Goal: Communication & Community: Ask a question

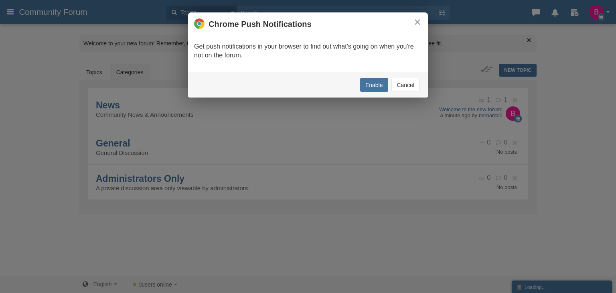
click at [404, 83] on button "Cancel" at bounding box center [405, 85] width 28 height 14
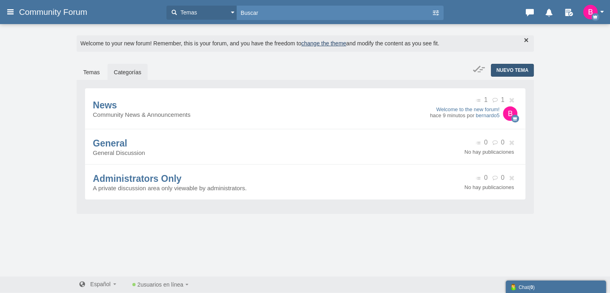
click at [510, 71] on span "Nuevo tema" at bounding box center [512, 70] width 32 height 6
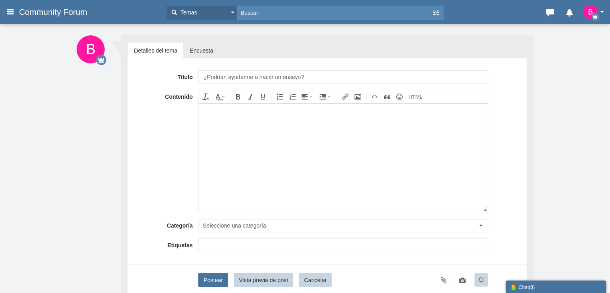
type input "¿Podrían ayudarme a hacer un ensayo?"
click at [269, 122] on body at bounding box center [342, 157] width 289 height 108
click at [387, 114] on div "Si, pero debes pedir ayuda en el apartado de "Ayúdame papi"" at bounding box center [342, 111] width 281 height 9
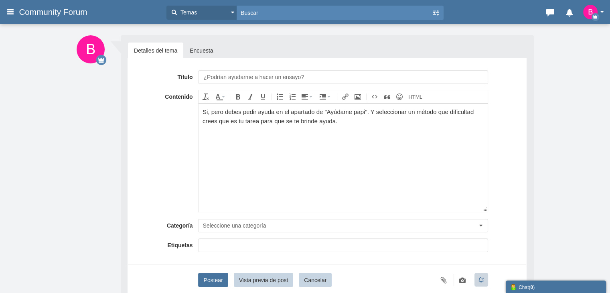
click at [529, 105] on div "Detalles del tema Encuesta Título ¿Podrían ayudarme a hacer un ensayo? Contenid…" at bounding box center [327, 179] width 413 height 288
click at [253, 222] on span "Seleccione una categoría" at bounding box center [233, 225] width 63 height 6
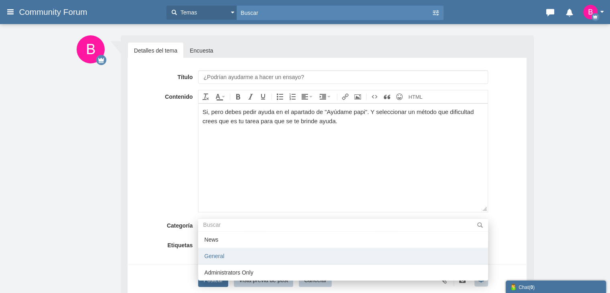
click at [240, 257] on li "General" at bounding box center [342, 256] width 289 height 16
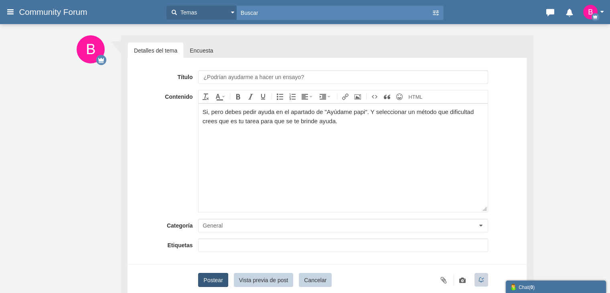
click at [220, 282] on button "Postear" at bounding box center [213, 280] width 30 height 14
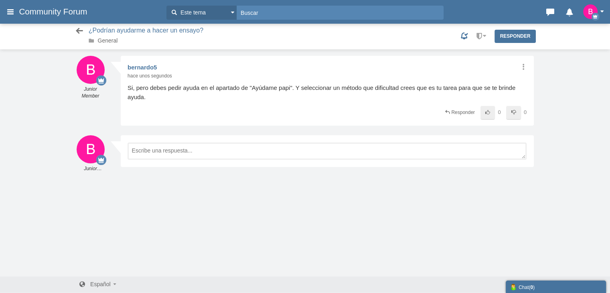
click at [79, 32] on icon at bounding box center [80, 31] width 10 height 8
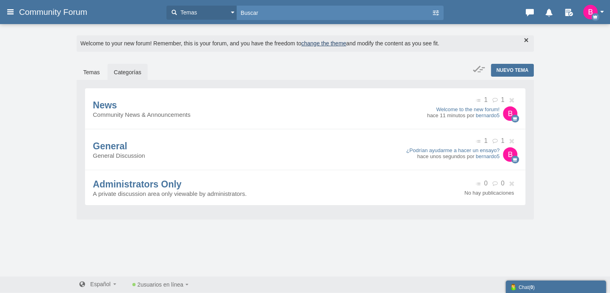
click at [48, 121] on div "Los mensajes están desactivados. Permitirles enviar o recibir mensajes. Habilit…" at bounding box center [305, 149] width 610 height 253
click at [117, 110] on span "News" at bounding box center [105, 105] width 24 height 10
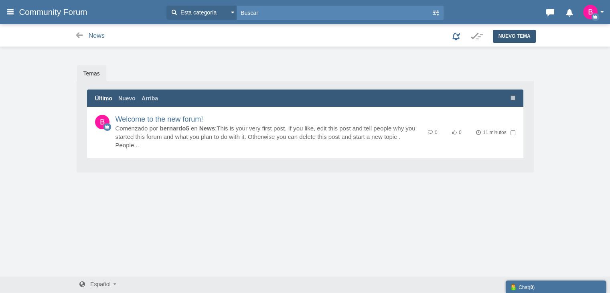
click at [515, 38] on span "Nuevo tema" at bounding box center [514, 36] width 32 height 6
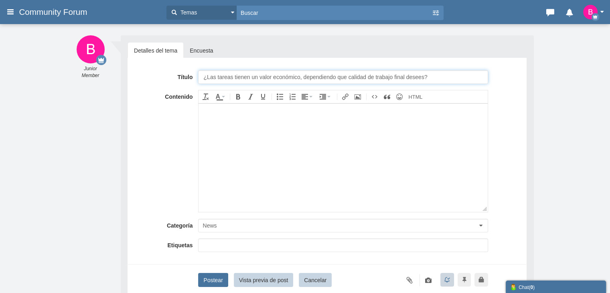
click at [437, 72] on input "¿Las tareas tienen un valor económico, dependiendo que calidad de trabajo final…" at bounding box center [342, 77] width 289 height 14
click at [207, 78] on input "¿Las tareas tienen un valor económico, dependiendo que calidad de trabajo final…" at bounding box center [342, 77] width 289 height 14
click at [250, 110] on div at bounding box center [342, 111] width 281 height 9
click at [437, 78] on input "Las tareas tienen un valor económico, dependiendo que calidad de trabajo final …" at bounding box center [342, 77] width 289 height 14
type input "Las tareas tienen un valor económico, dependiendo que calidad de trabajo final …"
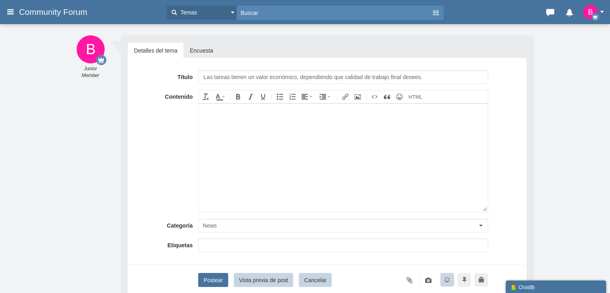
click at [290, 111] on div at bounding box center [342, 111] width 281 height 9
click at [223, 281] on button "Postear" at bounding box center [213, 280] width 30 height 14
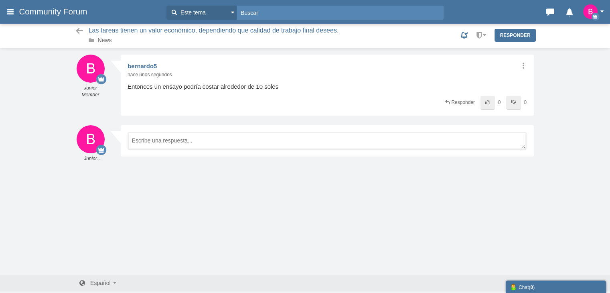
scroll to position [2, 0]
click at [75, 31] on icon at bounding box center [80, 31] width 10 height 8
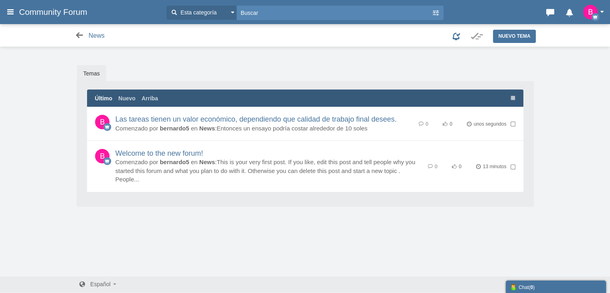
click at [79, 32] on icon at bounding box center [80, 35] width 10 height 8
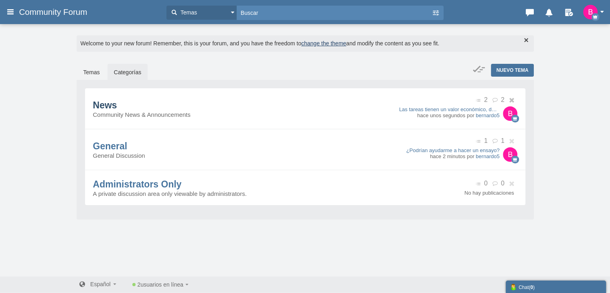
click at [117, 100] on span "News" at bounding box center [105, 105] width 24 height 10
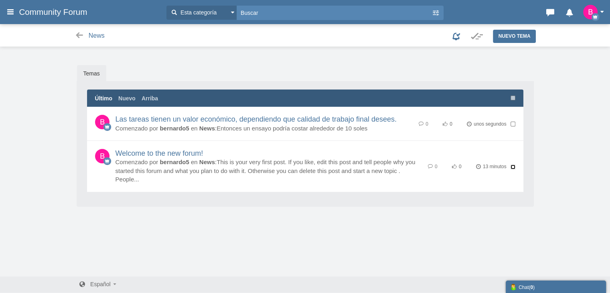
click at [511, 167] on input "checkbox" at bounding box center [512, 166] width 5 height 5
checkbox input "true"
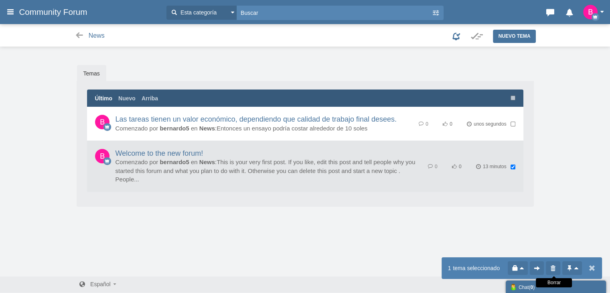
click at [551, 270] on icon at bounding box center [553, 268] width 8 height 8
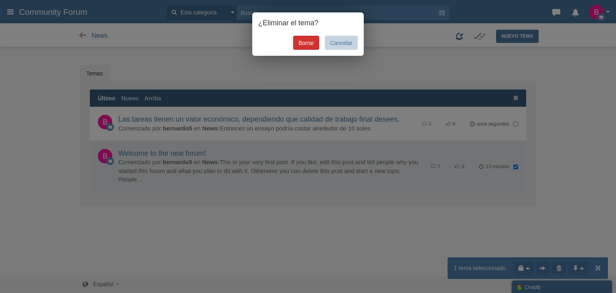
click at [305, 41] on link "Borrar" at bounding box center [306, 43] width 26 height 14
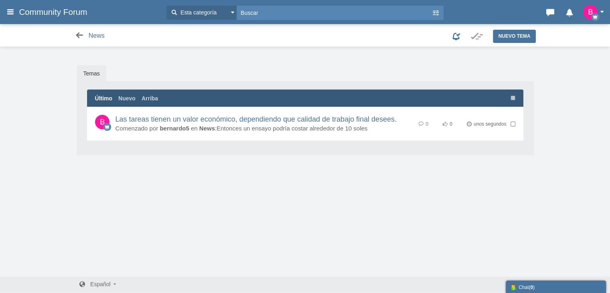
click at [79, 34] on icon at bounding box center [80, 35] width 10 height 8
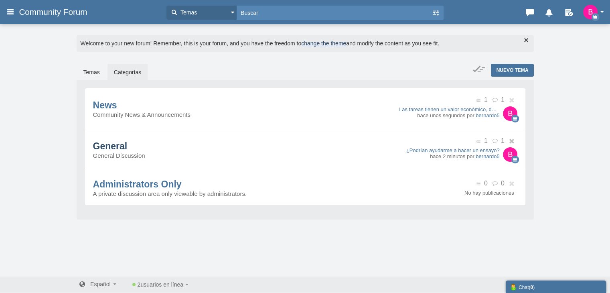
click at [127, 147] on span "General" at bounding box center [110, 146] width 34 height 10
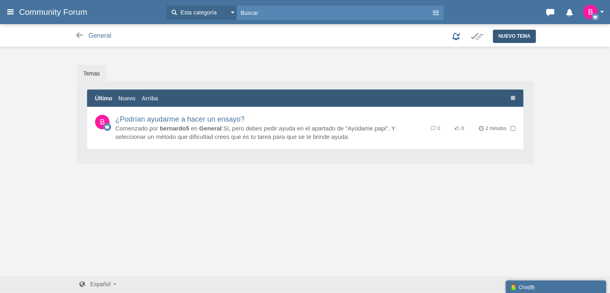
click at [511, 40] on link "Nuevo tema" at bounding box center [514, 36] width 42 height 13
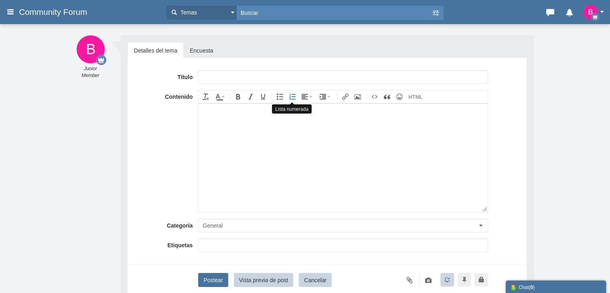
type input "¡"
type input "¿Alguien que estudie en la UNSAAC?"
click at [237, 116] on body at bounding box center [342, 157] width 289 height 108
drag, startPoint x: 217, startPoint y: 281, endPoint x: 222, endPoint y: 279, distance: 5.0
click at [217, 280] on button "Postear" at bounding box center [213, 280] width 30 height 14
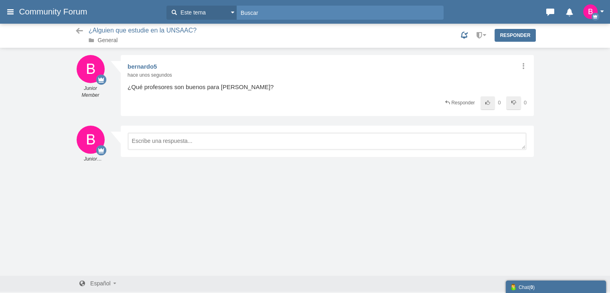
scroll to position [2, 0]
click at [82, 30] on icon at bounding box center [80, 31] width 10 height 8
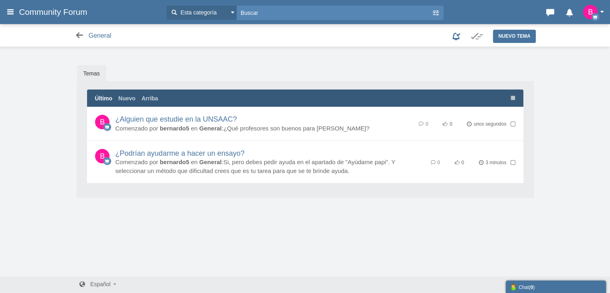
click at [83, 36] on icon at bounding box center [80, 35] width 10 height 8
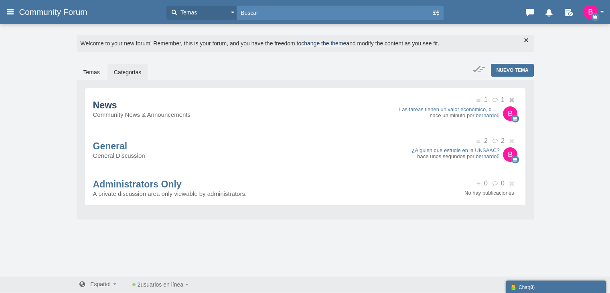
click at [106, 106] on span "News" at bounding box center [105, 105] width 24 height 10
